Goal: Information Seeking & Learning: Learn about a topic

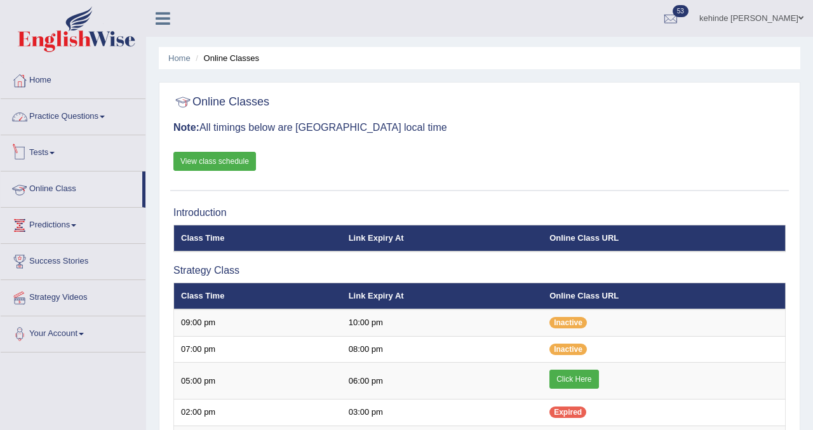
click at [79, 121] on link "Practice Questions" at bounding box center [73, 115] width 145 height 32
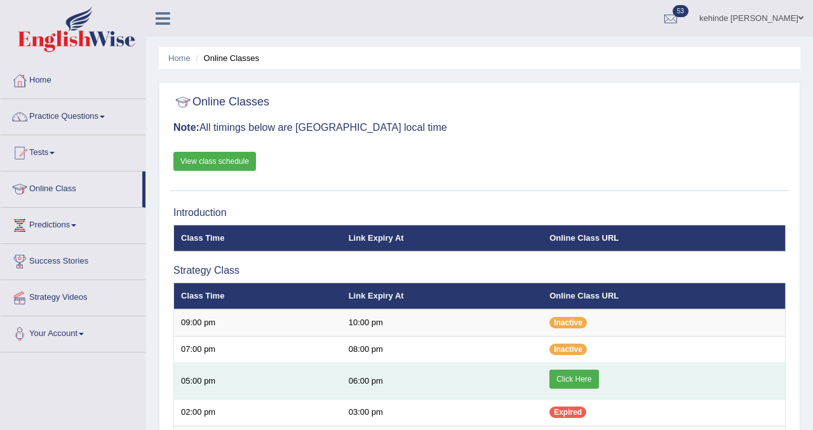
click at [571, 377] on link "Click Here" at bounding box center [574, 379] width 49 height 19
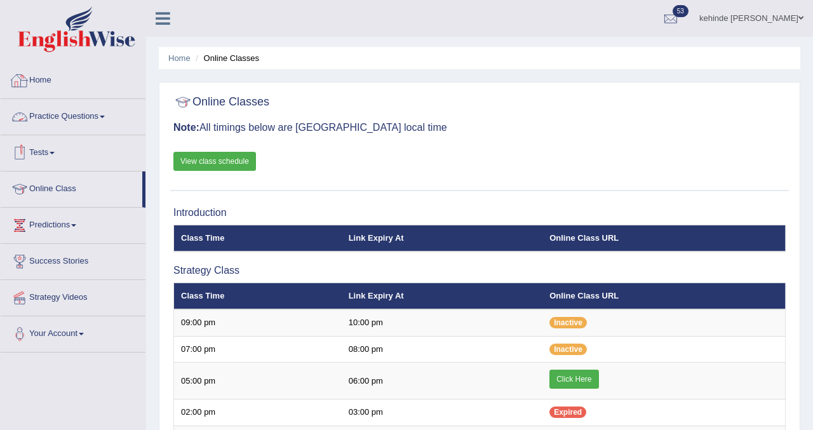
click at [64, 114] on link "Practice Questions" at bounding box center [73, 115] width 145 height 32
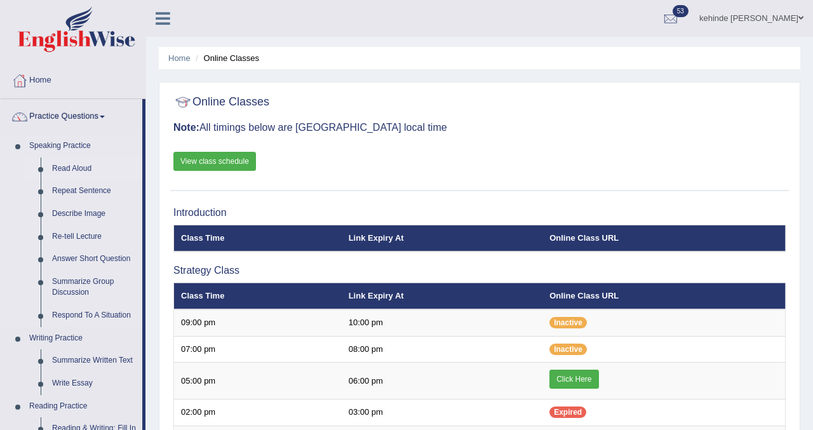
click at [61, 168] on link "Read Aloud" at bounding box center [94, 169] width 96 height 23
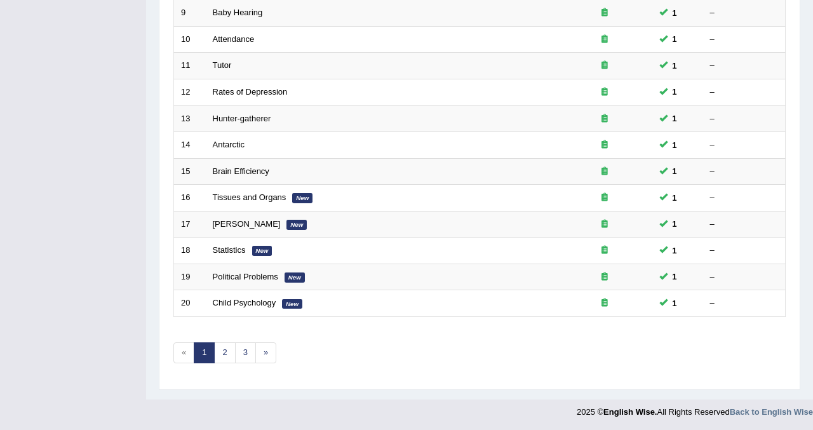
scroll to position [411, 0]
click at [222, 356] on link "2" at bounding box center [224, 351] width 21 height 21
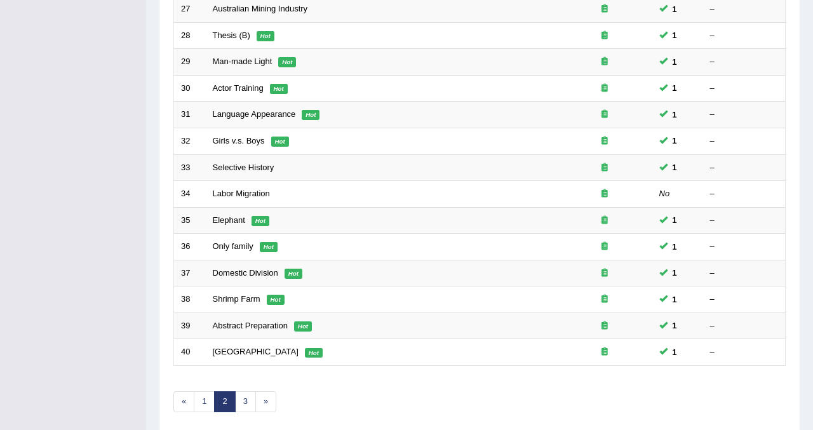
scroll to position [411, 0]
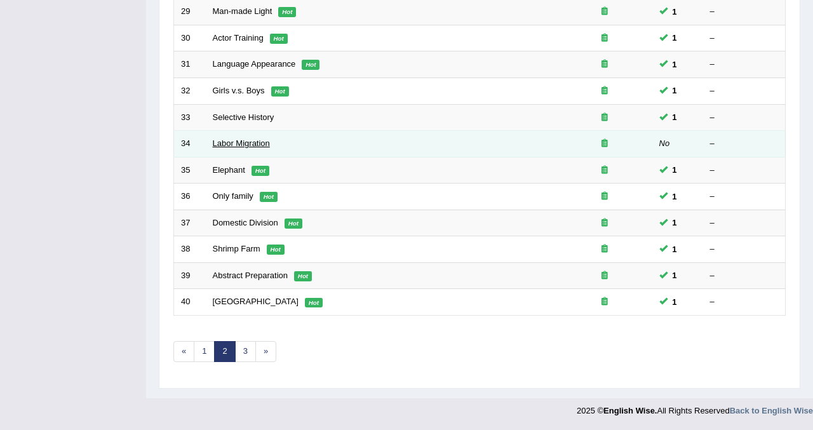
click at [231, 146] on link "Labor Migration" at bounding box center [241, 144] width 57 height 10
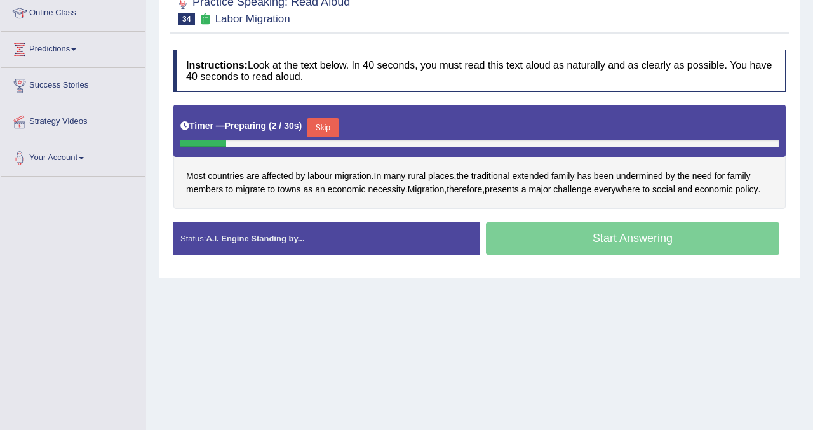
scroll to position [179, 0]
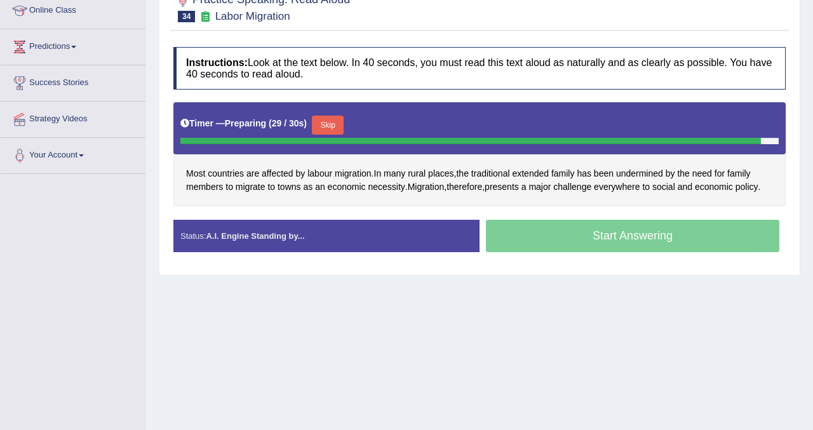
click at [330, 127] on button "Skip" at bounding box center [328, 125] width 32 height 19
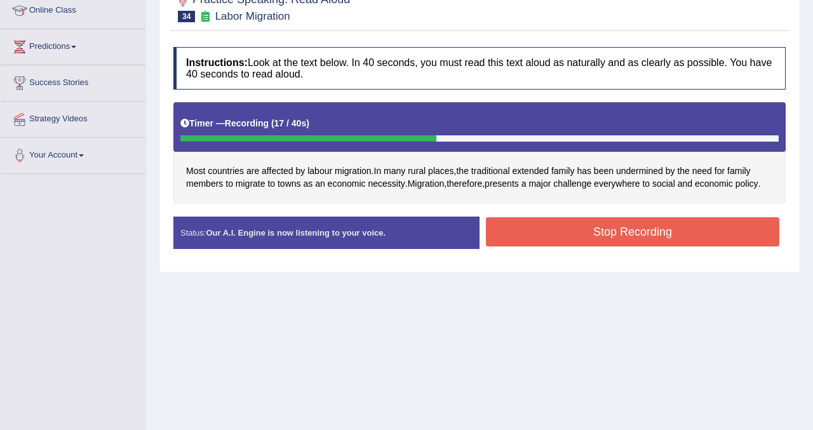
click at [527, 247] on button "Stop Recording" at bounding box center [633, 231] width 294 height 29
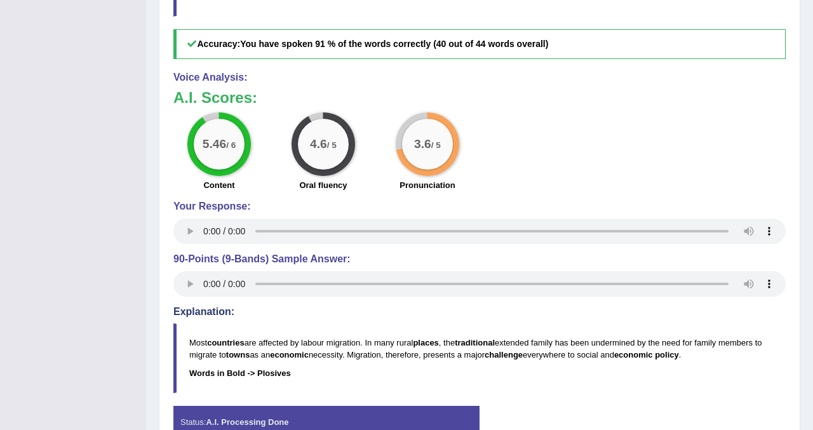
scroll to position [534, 0]
